Goal: Information Seeking & Learning: Learn about a topic

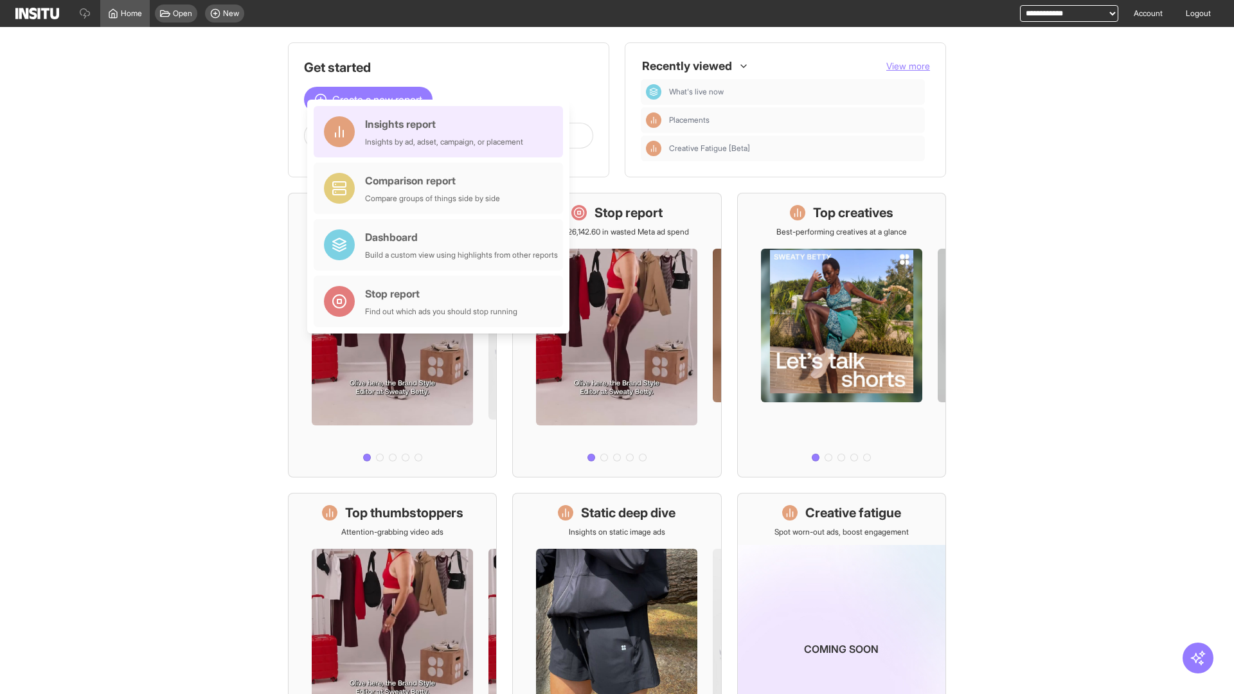
click at [442, 132] on div "Insights report Insights by ad, adset, campaign, or placement" at bounding box center [444, 131] width 158 height 31
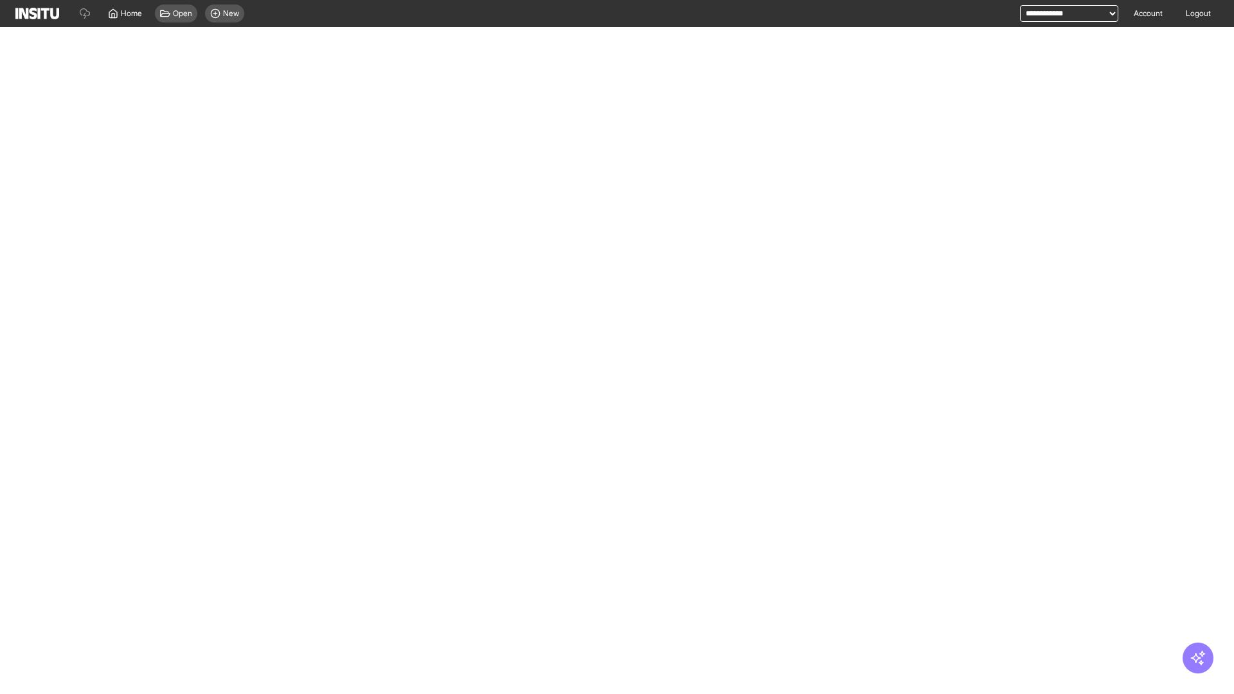
select select "**"
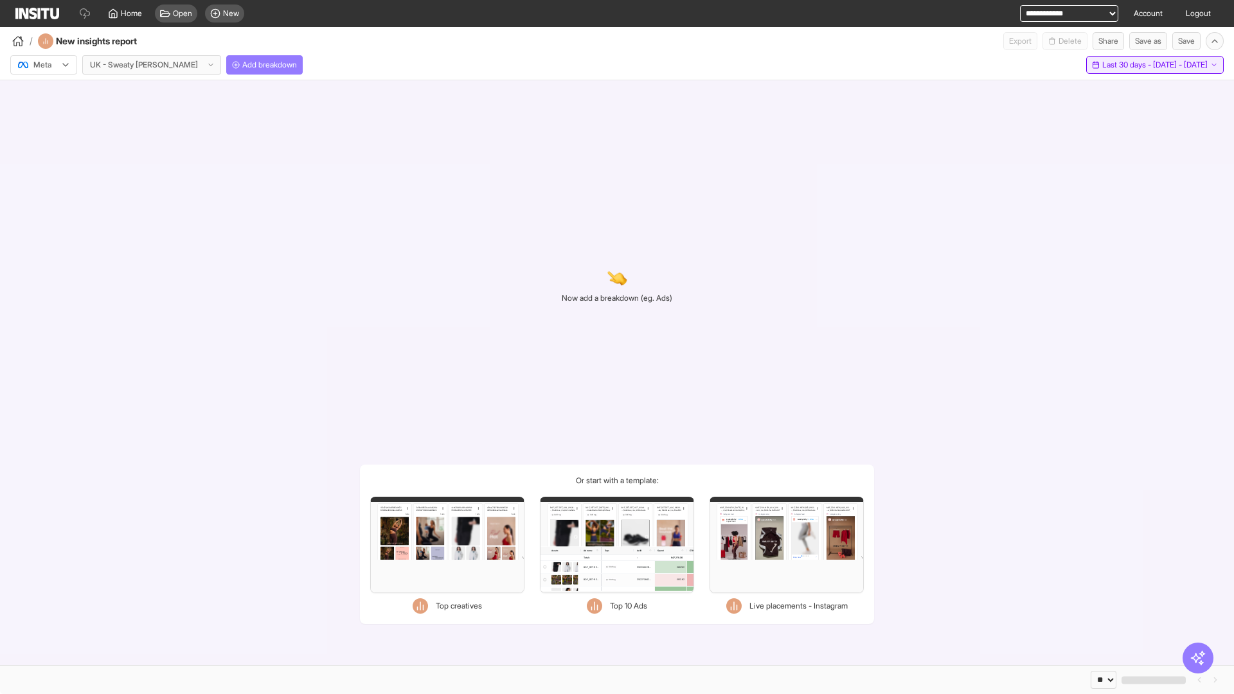
click at [1127, 65] on span "Last 30 days - [DATE] - [DATE]" at bounding box center [1154, 65] width 105 height 10
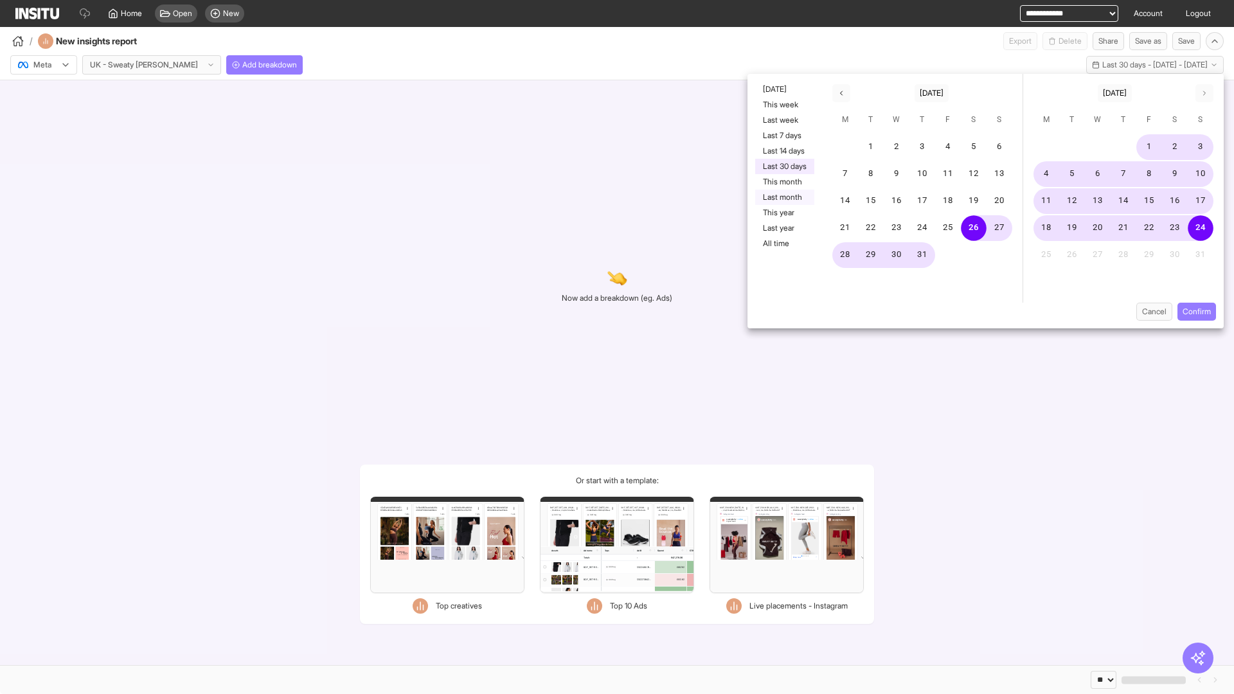
click at [784, 197] on button "Last month" at bounding box center [784, 197] width 59 height 15
